Goal: Information Seeking & Learning: Learn about a topic

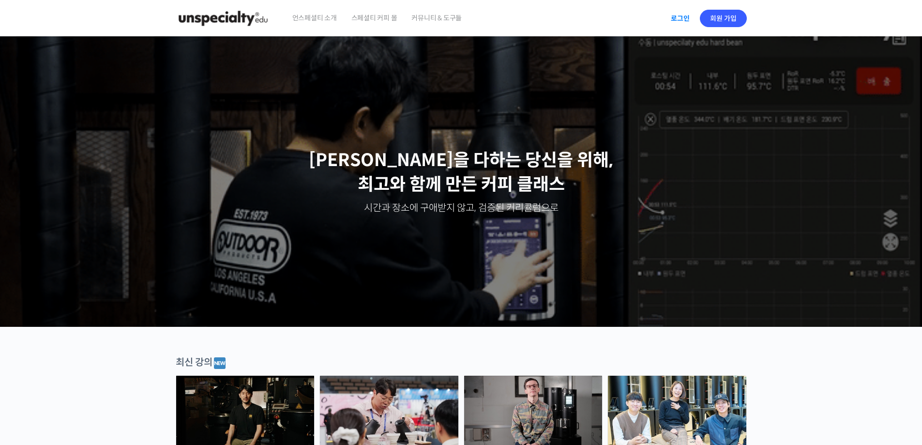
click at [684, 14] on link "로그인" at bounding box center [680, 18] width 30 height 22
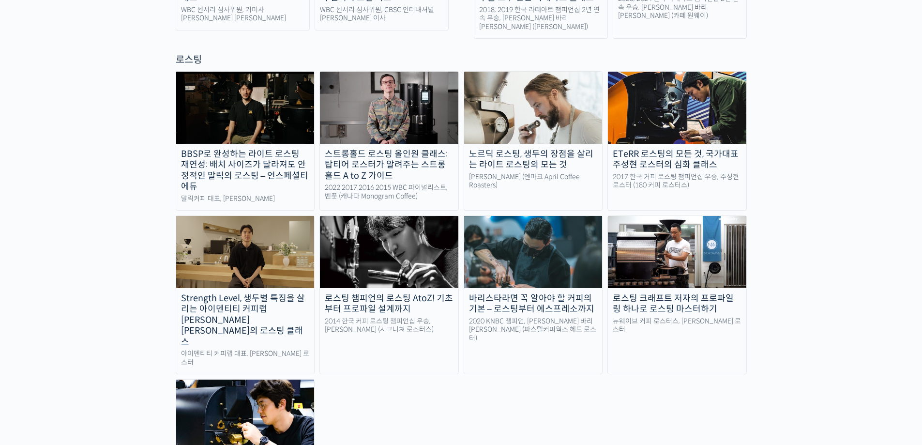
scroll to position [871, 0]
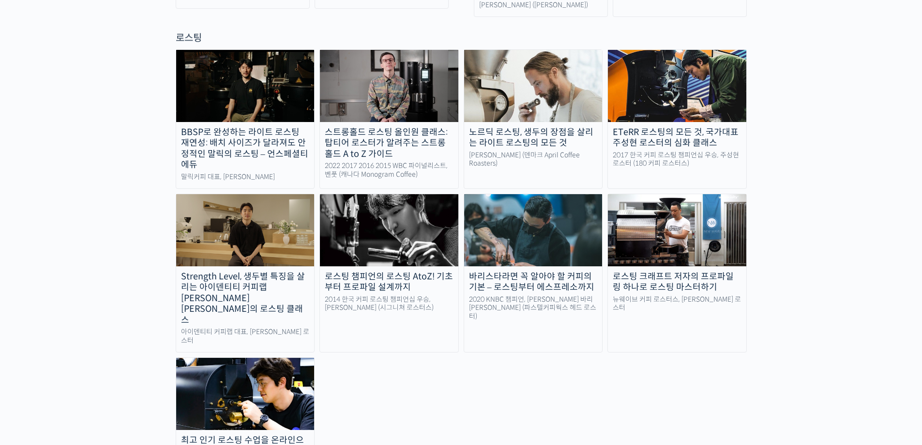
click at [267, 358] on img at bounding box center [245, 394] width 138 height 72
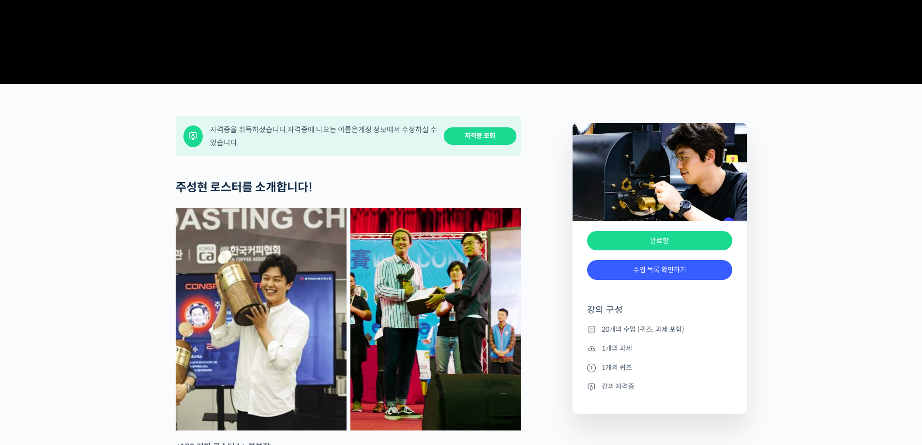
scroll to position [339, 0]
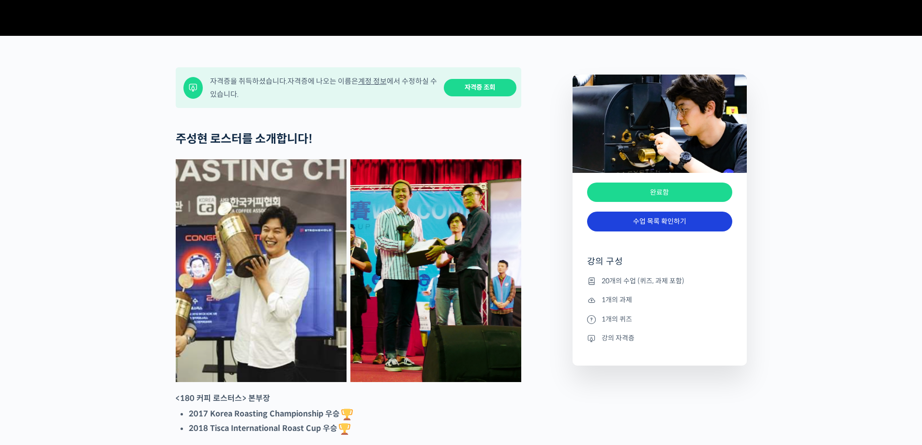
click at [666, 231] on link "수업 목록 확인하기" at bounding box center [659, 222] width 145 height 20
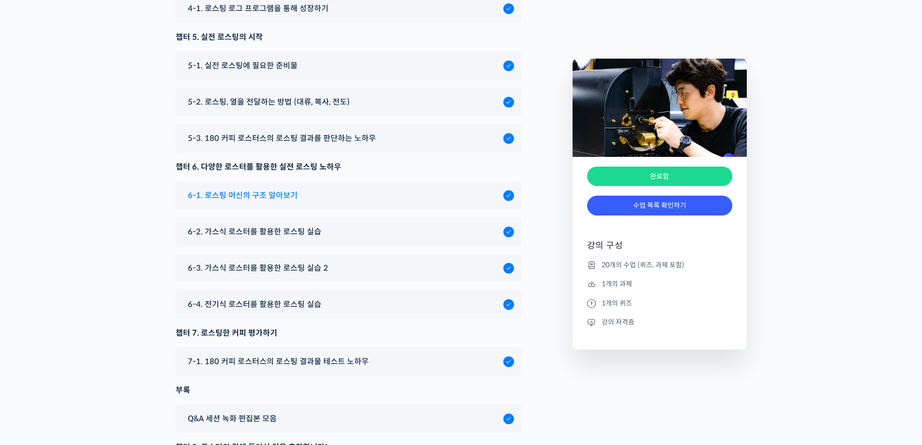
scroll to position [4971, 0]
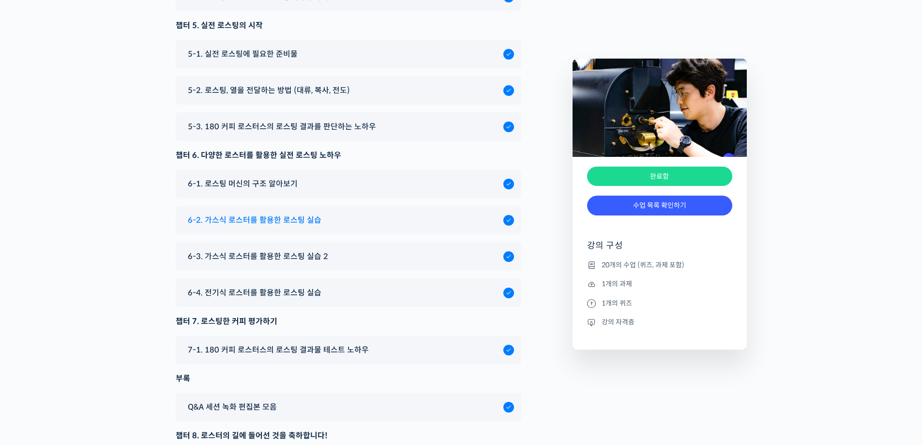
click at [268, 227] on span "6-2. 가스식 로스터를 활용한 로스팅 실습" at bounding box center [255, 219] width 134 height 13
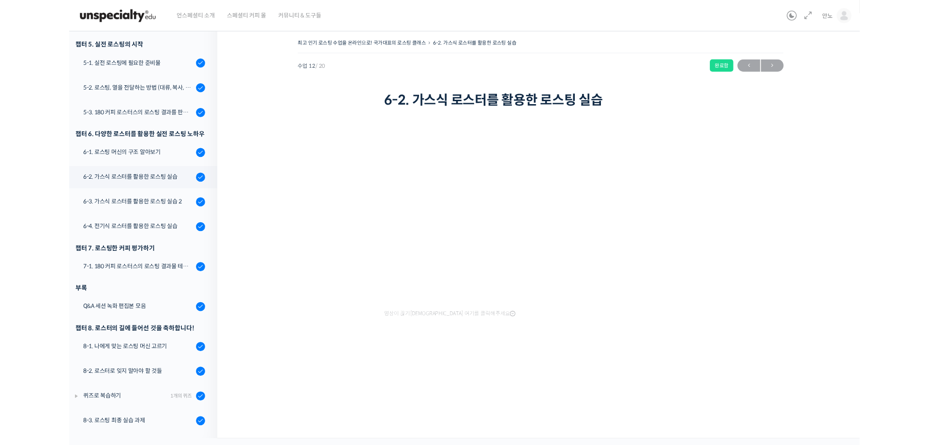
scroll to position [392, 0]
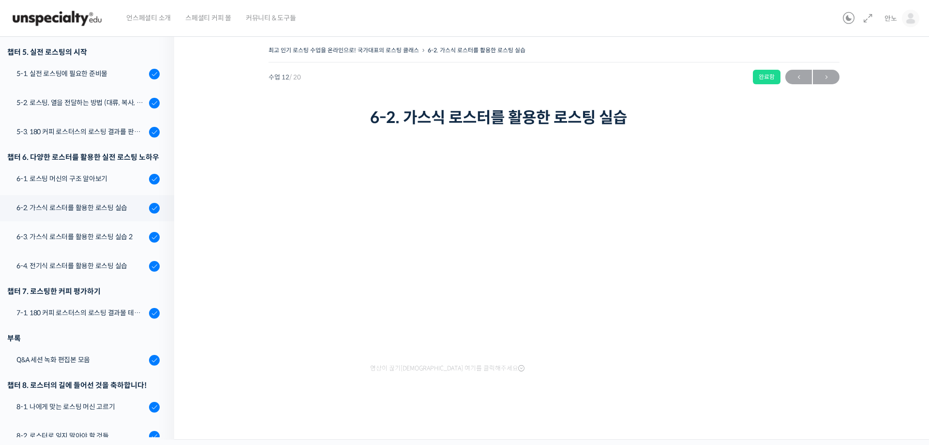
click at [777, 235] on div "최고 인기 로스팅 수업을 온라인으로! 국가대표의 로스팅 클래스 6-2. 가스식 로스터를 활용한 로스팅 실습 완료함 수업 12 / 20 완료함 …" at bounding box center [554, 232] width 663 height 376
click at [765, 259] on div "최고 인기 로스팅 수업을 온라인으로! 국가대표의 로스팅 클래스 6-2. 가스식 로스터를 활용한 로스팅 실습 완료함 수업 12 / 20 완료함 …" at bounding box center [554, 232] width 663 height 376
click at [788, 176] on div "최고 인기 로스팅 수업을 온라인으로! 국가대표의 로스팅 클래스 6-2. 가스식 로스터를 활용한 로스팅 실습 완료함 수업 12 / 20 완료함 …" at bounding box center [554, 232] width 663 height 376
click at [811, 176] on div "최고 인기 로스팅 수업을 온라인으로! 국가대표의 로스팅 클래스 6-2. 가스식 로스터를 활용한 로스팅 실습 완료함 수업 12 / 20 완료함 …" at bounding box center [554, 232] width 663 height 376
